Goal: Task Accomplishment & Management: Manage account settings

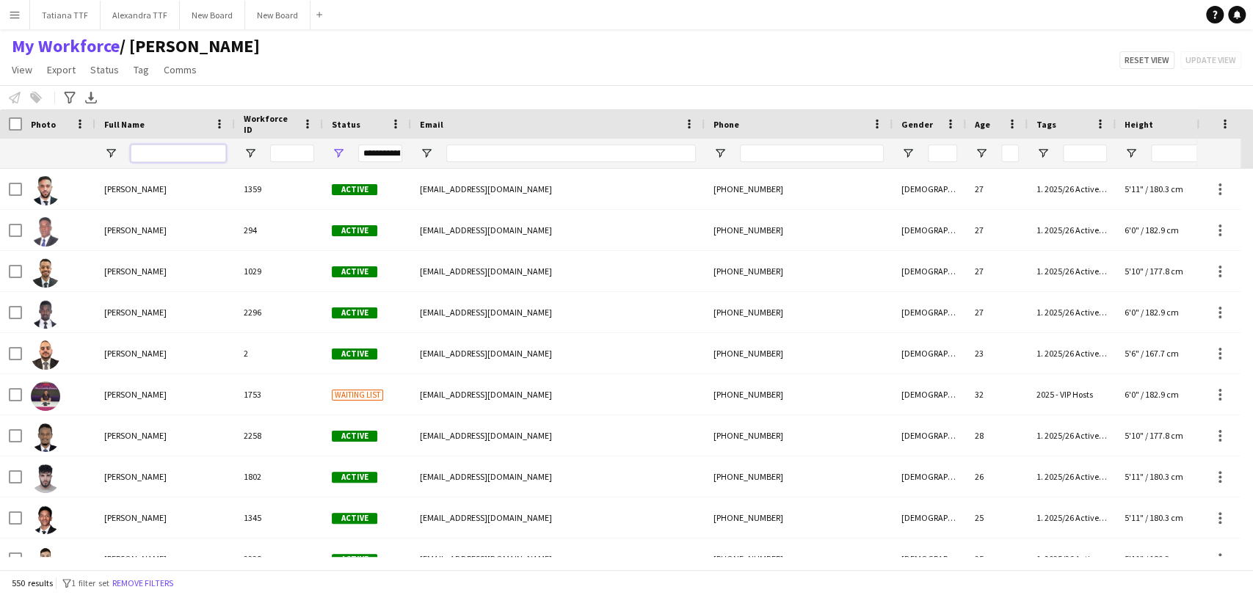
click at [171, 151] on input "Full Name Filter Input" at bounding box center [178, 154] width 95 height 18
click at [833, 154] on input "Phone Filter Input" at bounding box center [812, 154] width 144 height 18
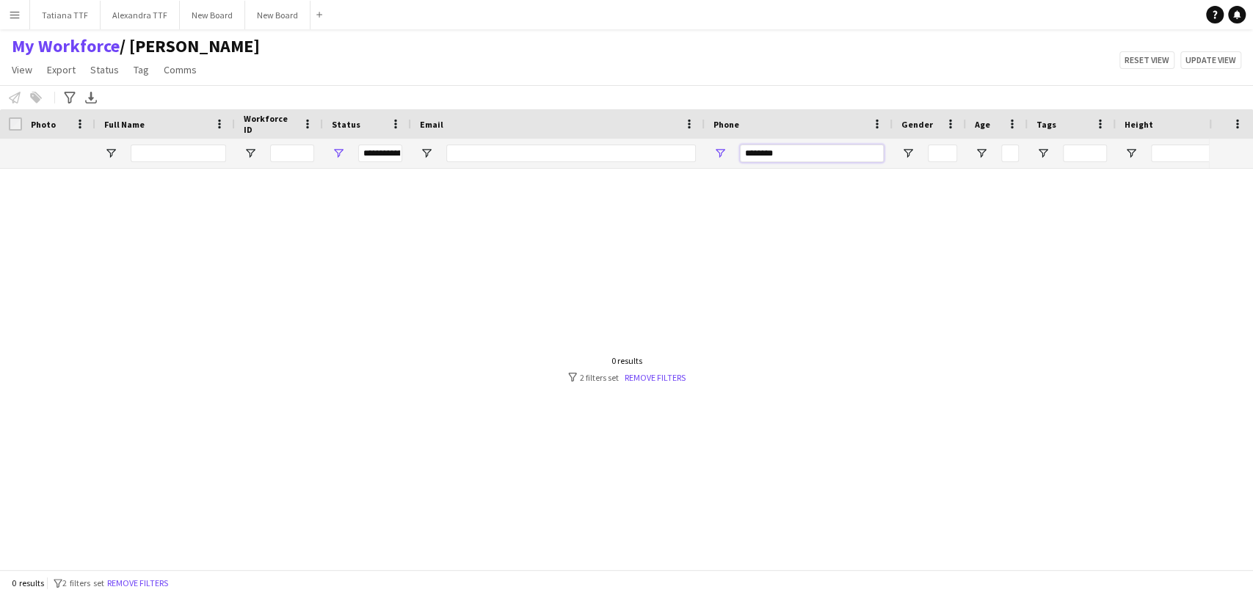
type input "********"
click at [330, 152] on div "**********" at bounding box center [367, 153] width 88 height 29
click at [340, 153] on span "Open Filter Menu" at bounding box center [338, 153] width 13 height 13
click at [614, 222] on div at bounding box center [604, 363] width 1209 height 388
drag, startPoint x: 783, startPoint y: 159, endPoint x: 616, endPoint y: 172, distance: 167.1
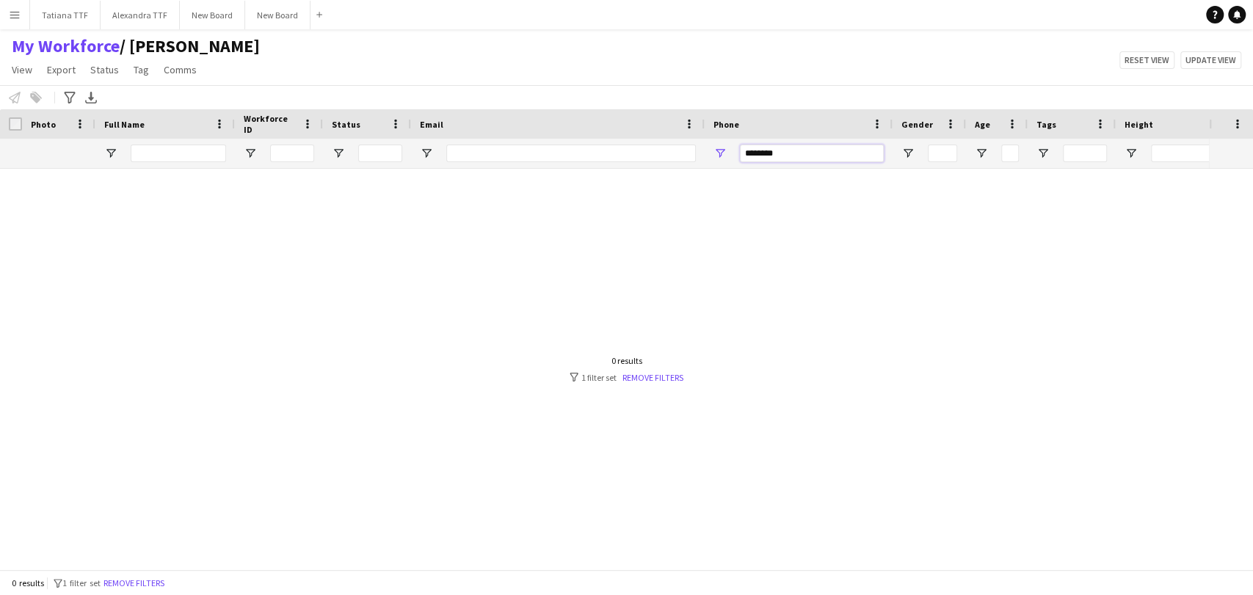
click at [617, 172] on div "Workforce Details Crew Attributes Photo" at bounding box center [626, 339] width 1253 height 460
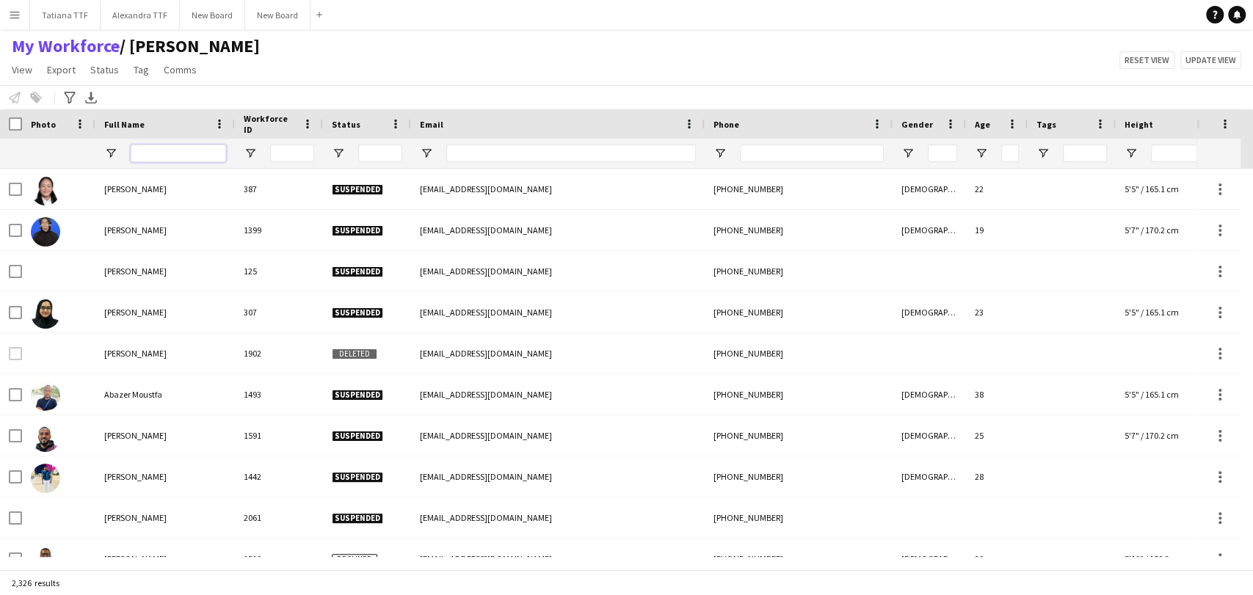
click at [212, 153] on input "Full Name Filter Input" at bounding box center [178, 154] width 95 height 18
type input "*"
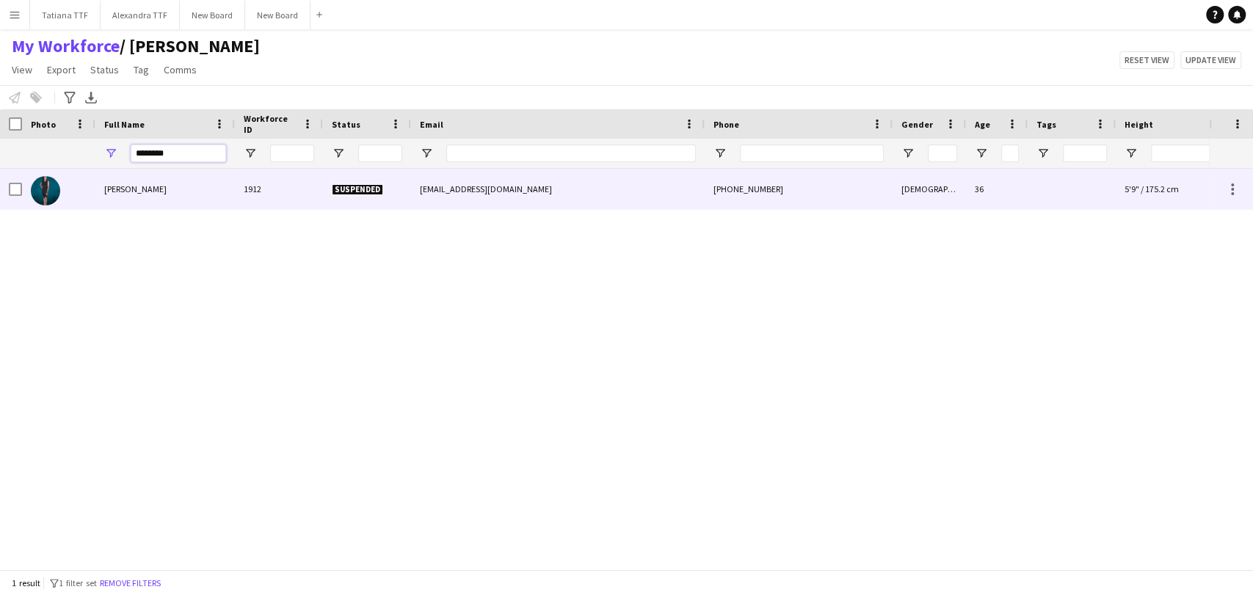
type input "*******"
click at [70, 189] on div at bounding box center [58, 189] width 73 height 40
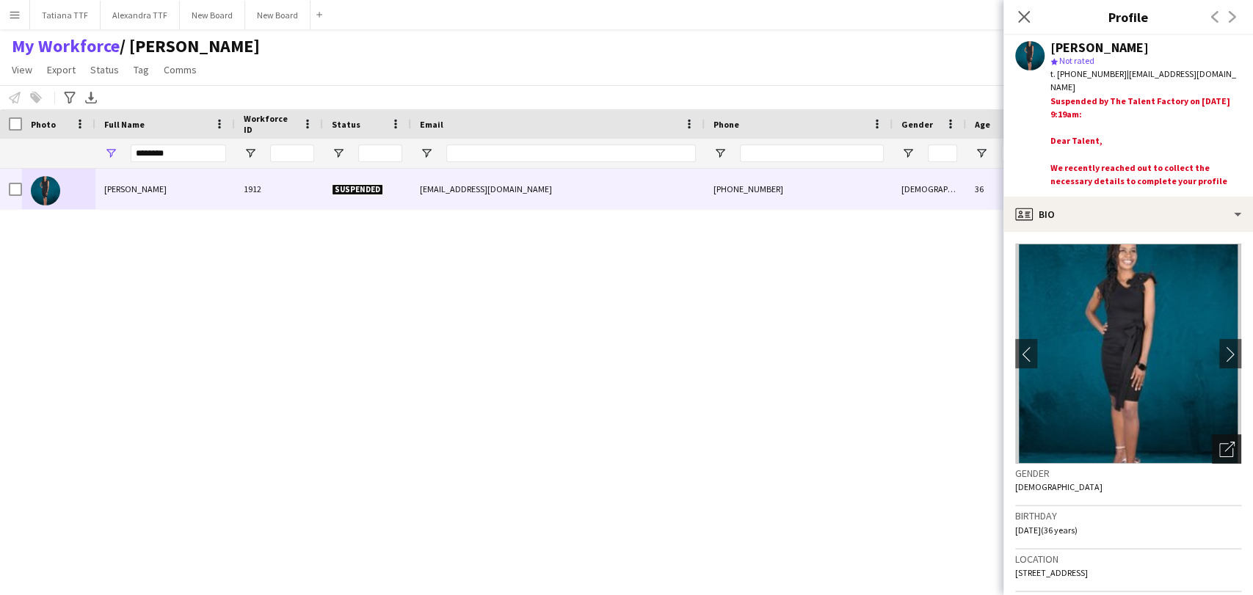
click at [1219, 447] on icon "Open photos pop-in" at bounding box center [1226, 449] width 15 height 15
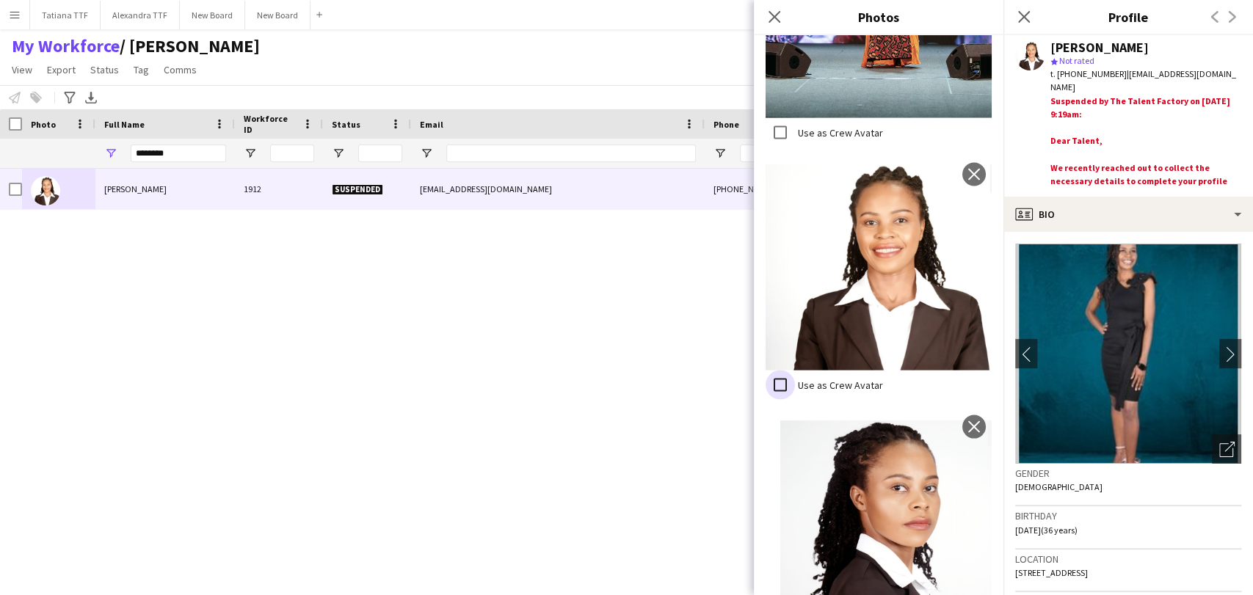
scroll to position [1897, 0]
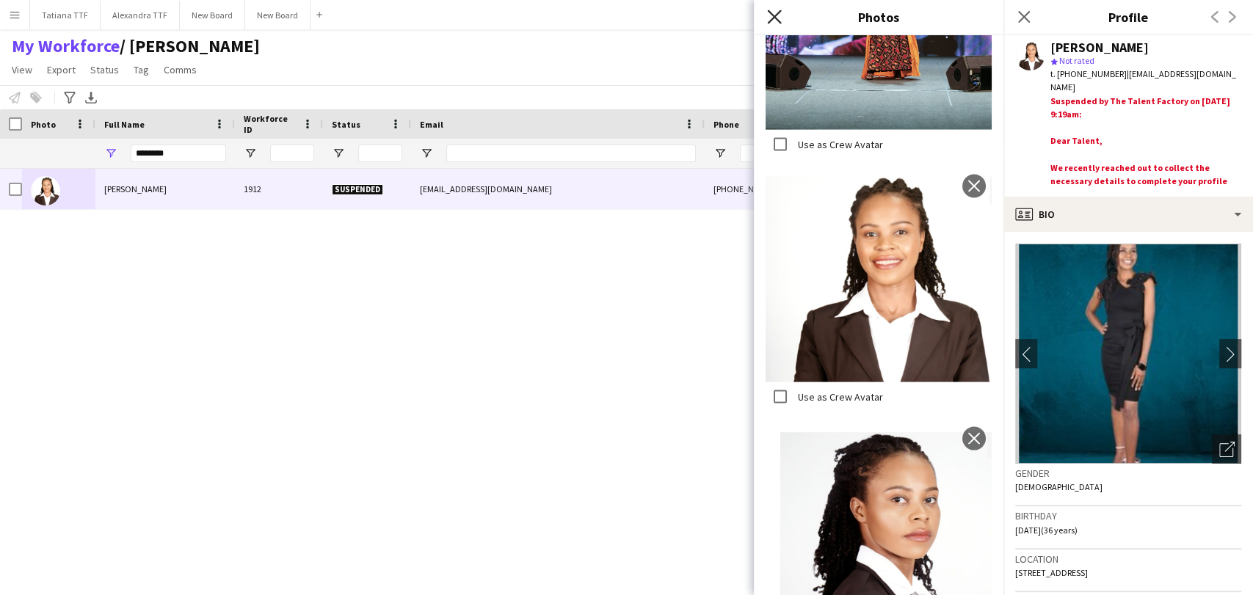
click at [777, 11] on icon "Close pop-in" at bounding box center [774, 17] width 14 height 14
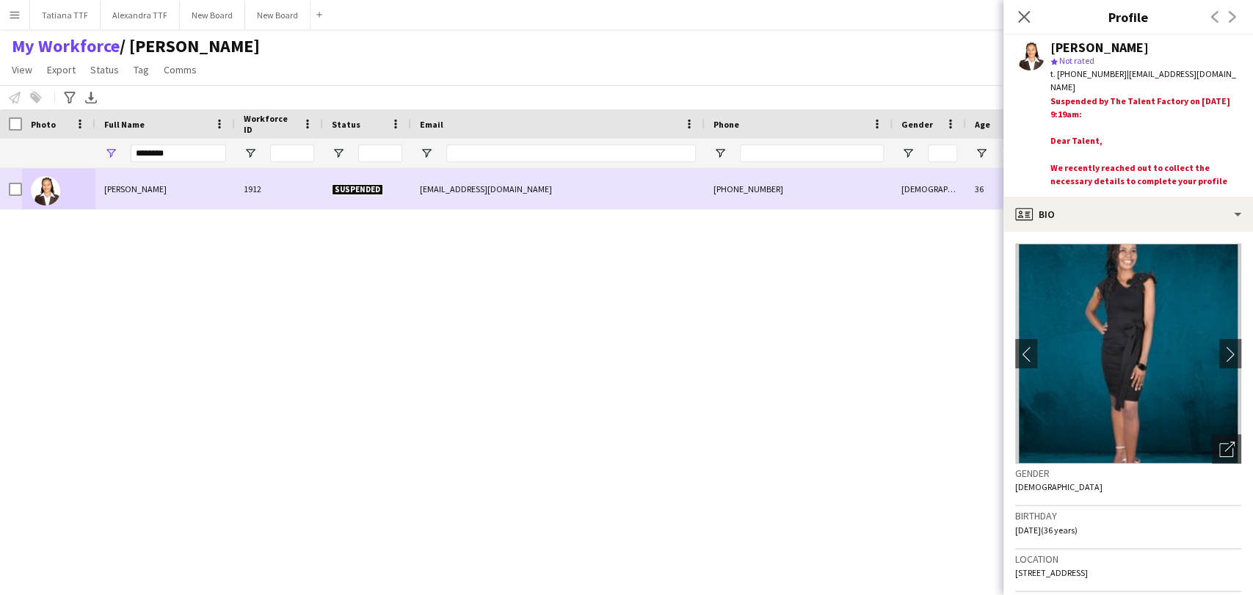
click at [109, 181] on div "[PERSON_NAME]" at bounding box center [164, 189] width 139 height 40
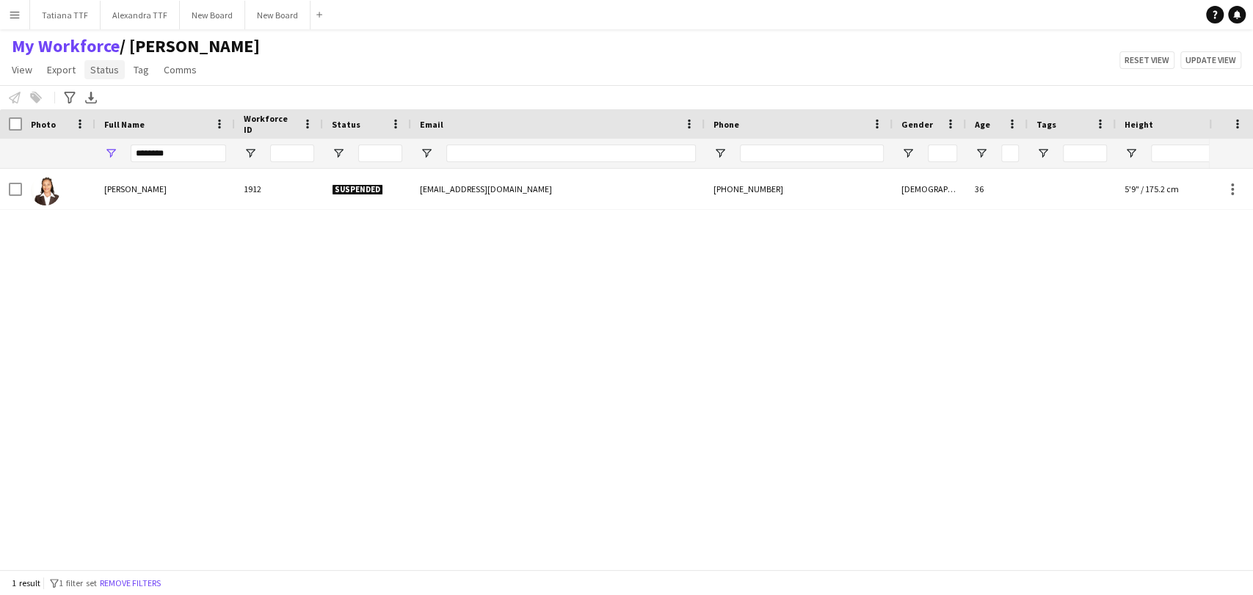
click at [108, 67] on span "Status" at bounding box center [104, 69] width 29 height 13
click at [128, 107] on div "Edit" at bounding box center [135, 101] width 103 height 31
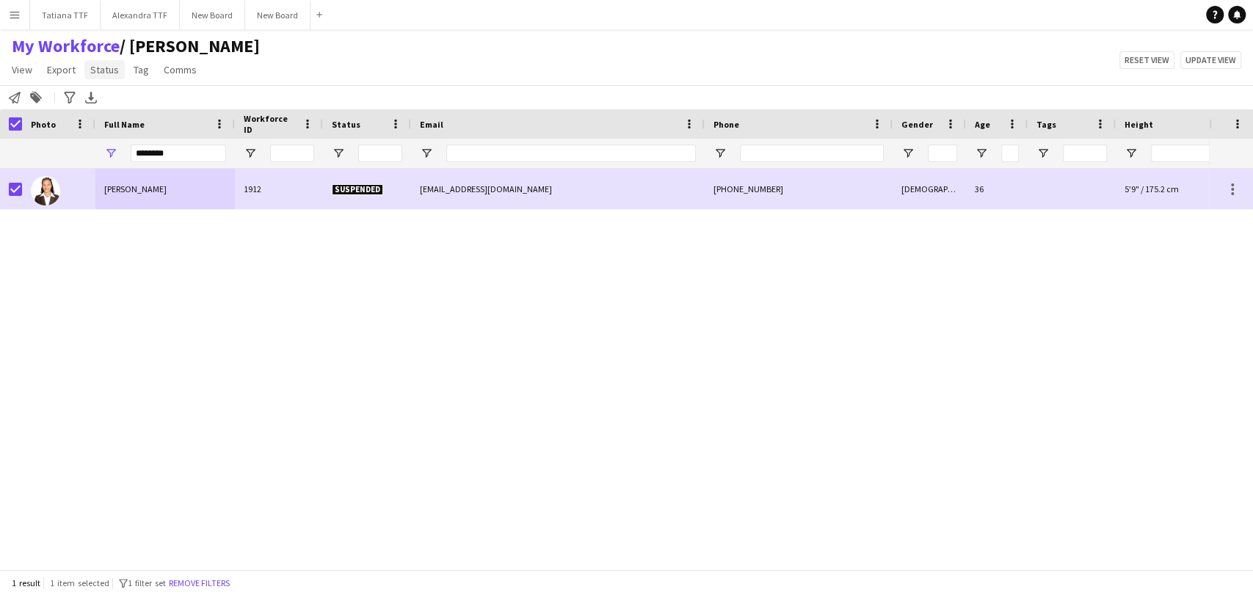
click at [98, 73] on span "Status" at bounding box center [104, 69] width 29 height 13
click at [126, 103] on link "Edit" at bounding box center [135, 101] width 103 height 31
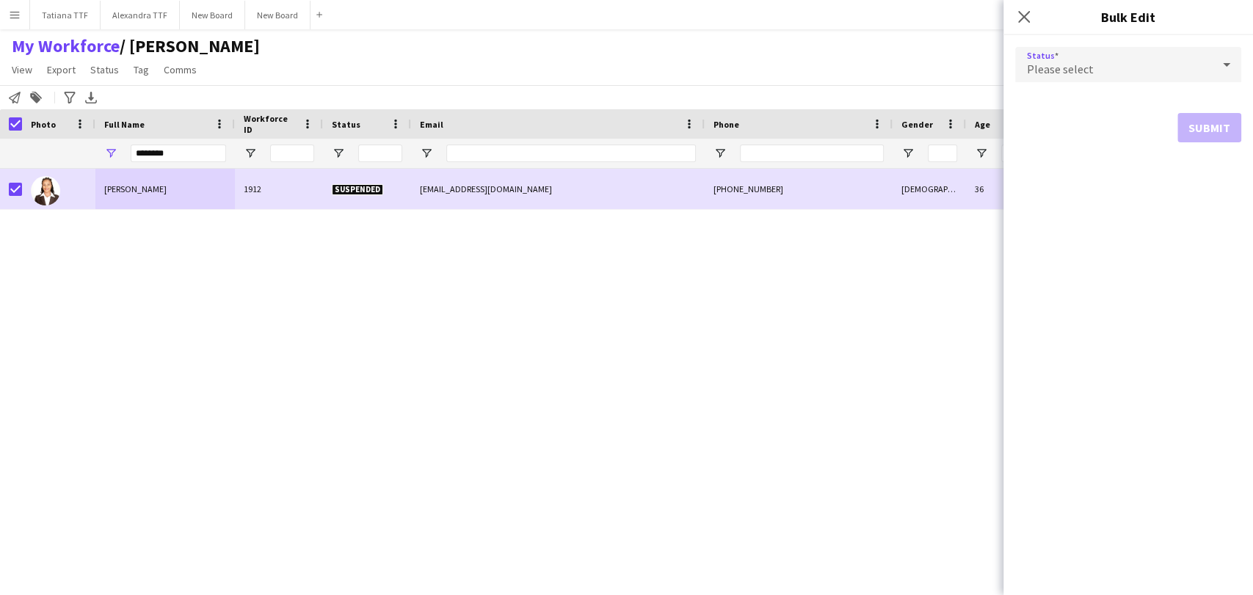
click at [1191, 69] on div "Please select" at bounding box center [1113, 64] width 197 height 35
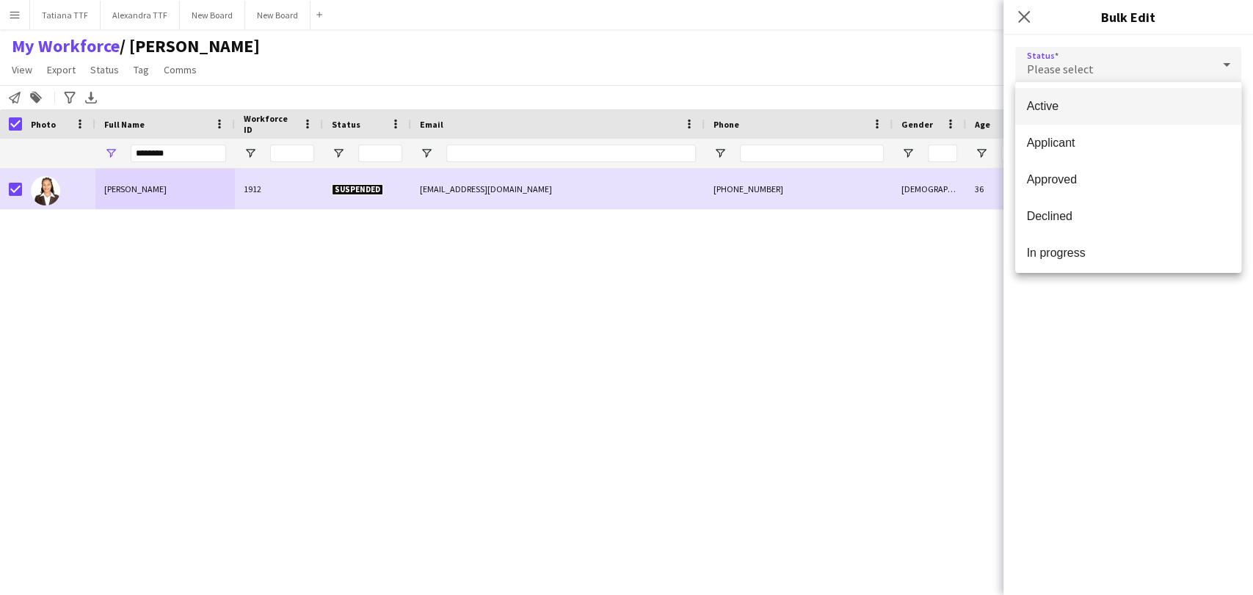
click at [1075, 105] on span "Active" at bounding box center [1128, 106] width 203 height 14
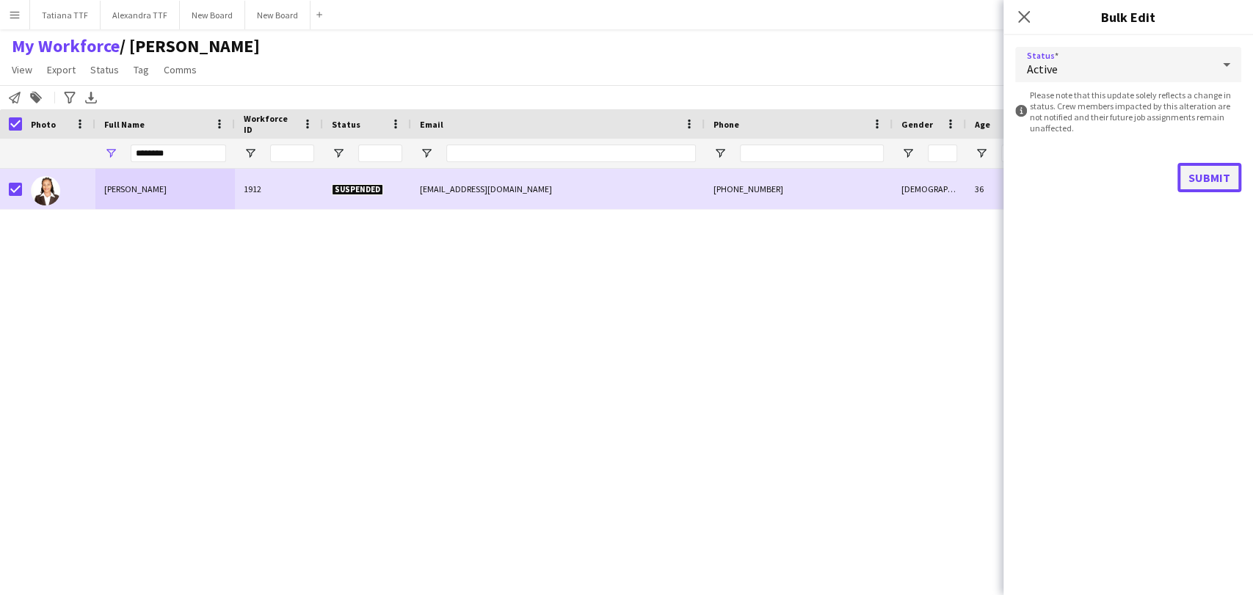
click at [1211, 184] on button "Submit" at bounding box center [1210, 177] width 64 height 29
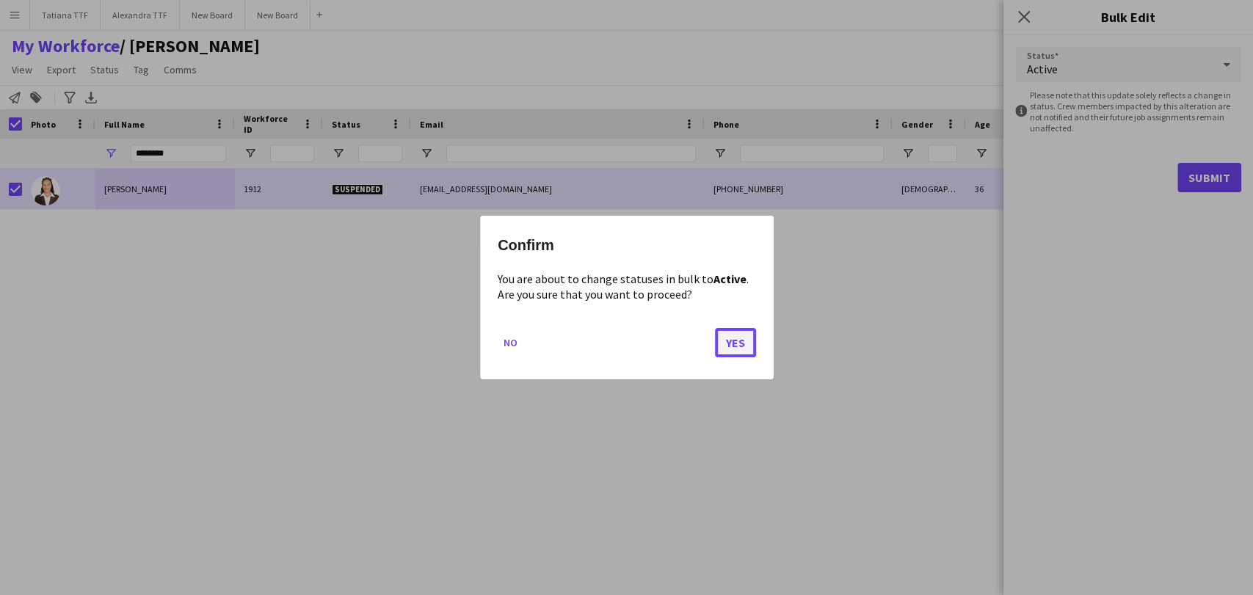
click at [748, 345] on button "Yes" at bounding box center [735, 342] width 41 height 29
